Goal: Navigation & Orientation: Find specific page/section

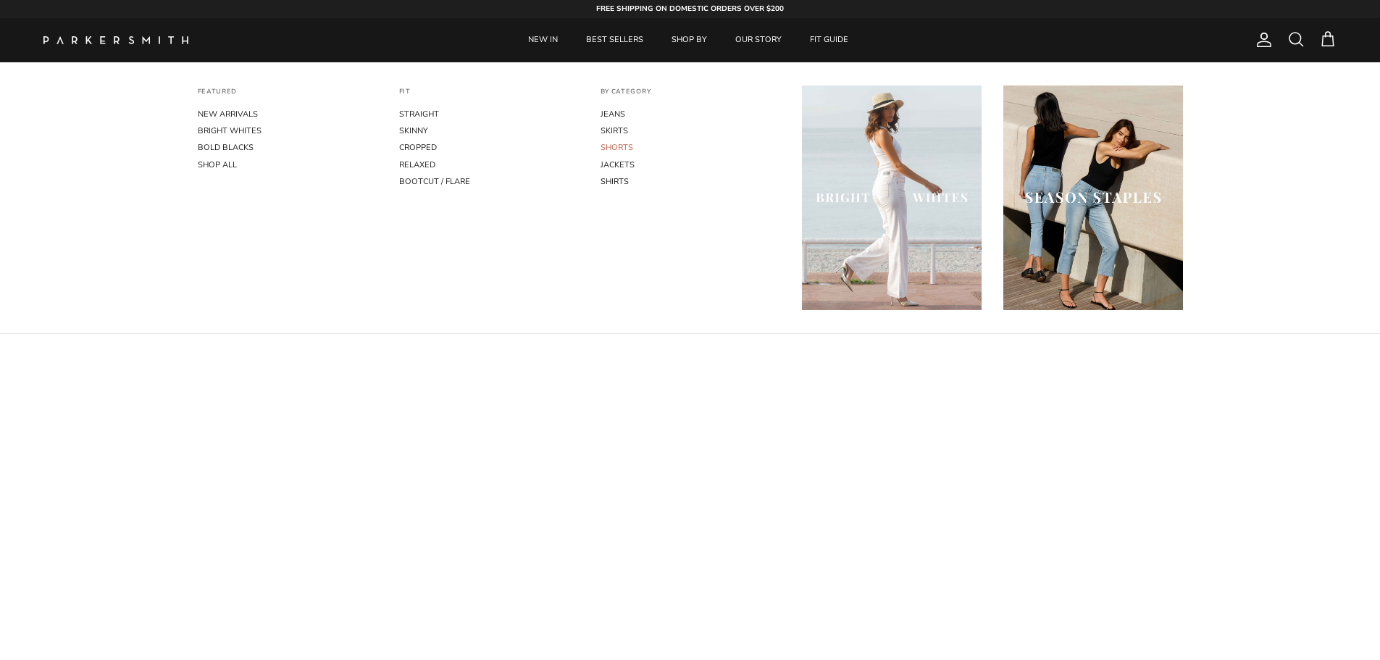
click at [629, 145] on link "SHORTS" at bounding box center [691, 147] width 180 height 17
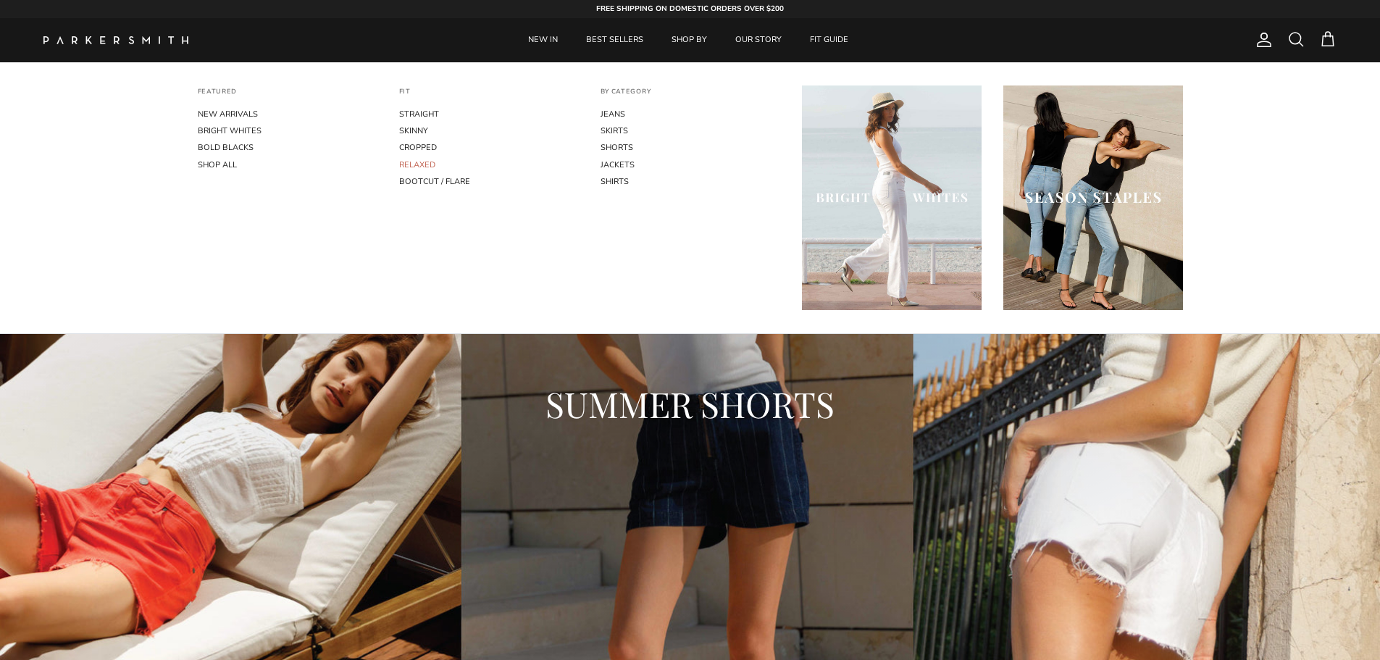
click at [427, 165] on link "RELAXED" at bounding box center [489, 164] width 180 height 17
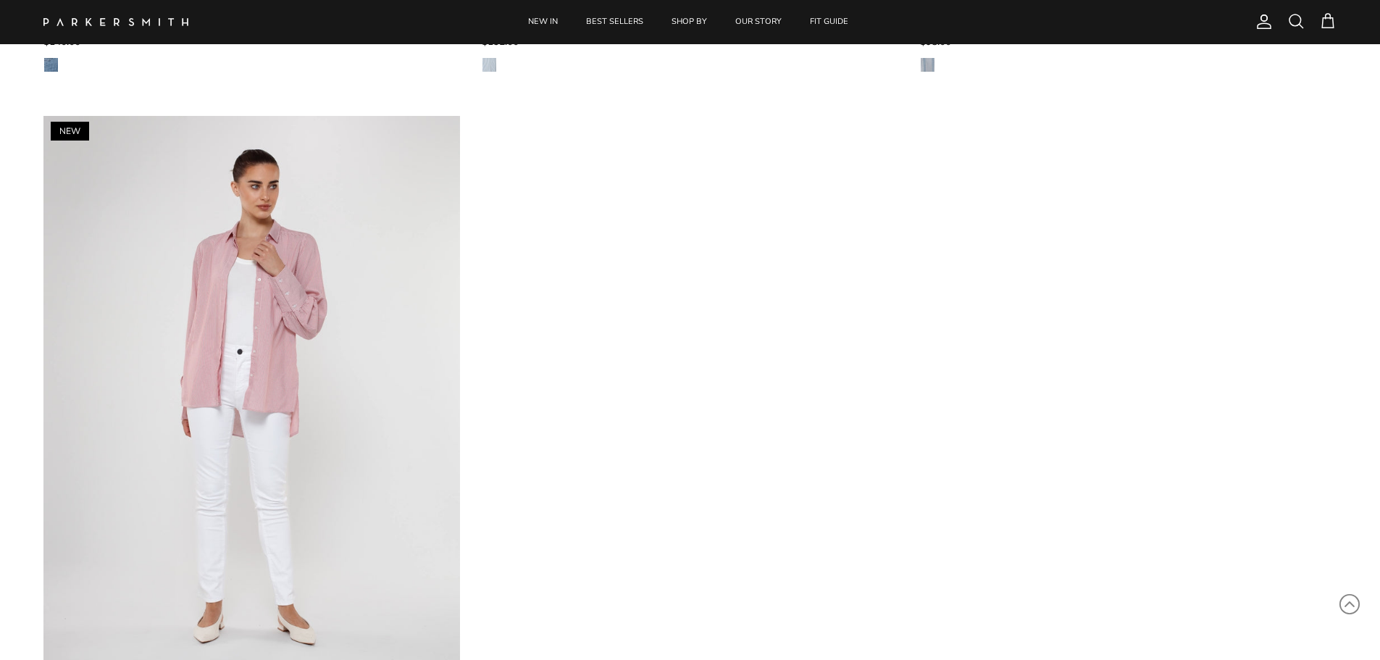
scroll to position [3333, 0]
